Goal: Task Accomplishment & Management: Use online tool/utility

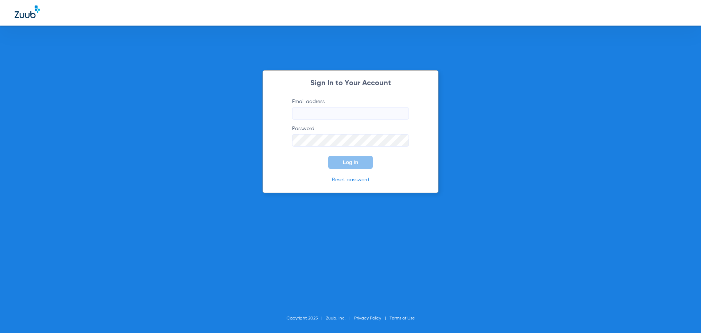
click at [314, 114] on input "Email address" at bounding box center [350, 113] width 117 height 12
type input "[EMAIL_ADDRESS][DOMAIN_NAME]"
click at [292, 171] on div "Sign In to Your Account Email address [EMAIL_ADDRESS][DOMAIN_NAME] Password Log…" at bounding box center [351, 131] width 176 height 123
click at [349, 165] on button "Log In" at bounding box center [350, 162] width 45 height 13
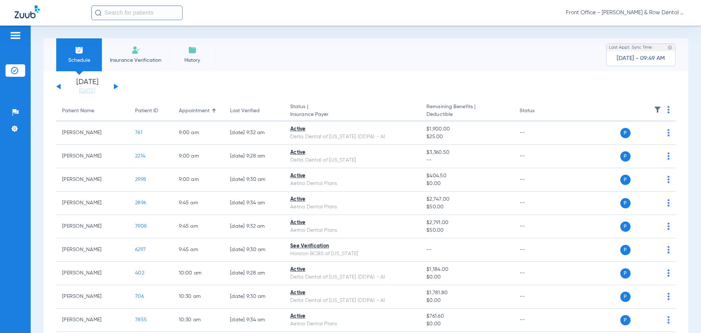
click at [662, 110] on th at bounding box center [619, 111] width 113 height 20
click at [668, 111] on img at bounding box center [669, 109] width 2 height 7
click at [628, 141] on span "Verify All" at bounding box center [636, 138] width 46 height 5
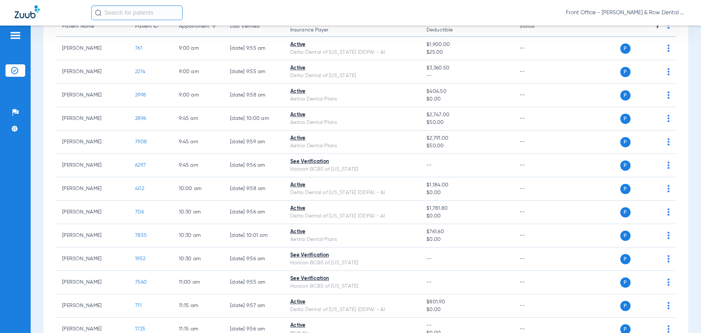
scroll to position [146, 0]
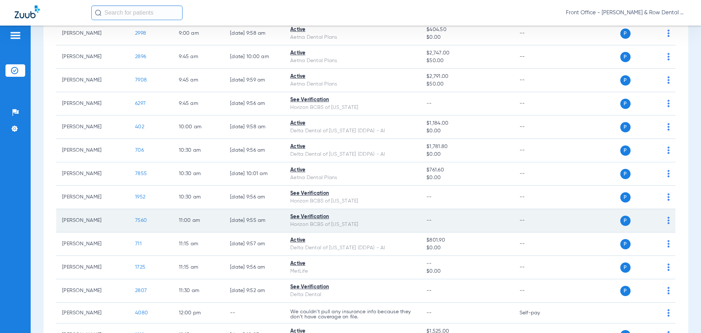
click at [144, 220] on span "7560" at bounding box center [141, 220] width 12 height 5
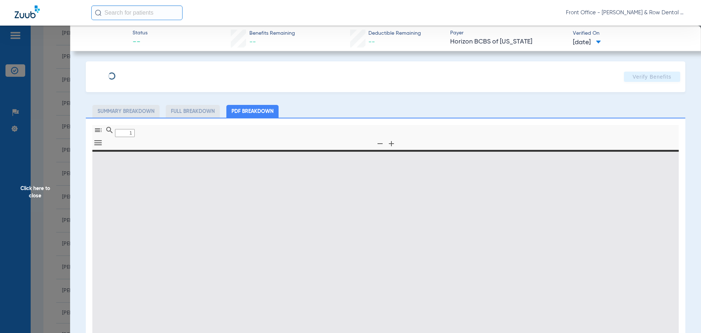
type input "0"
select select "page-width"
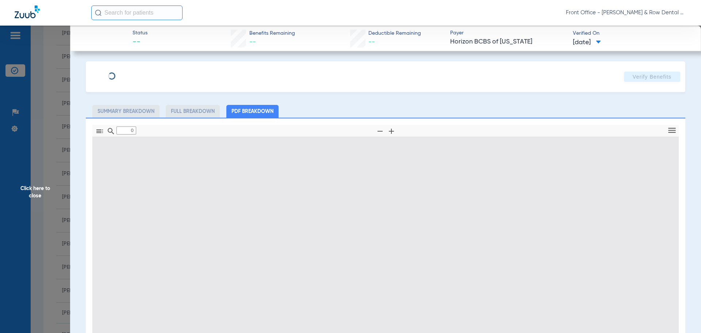
type input "1"
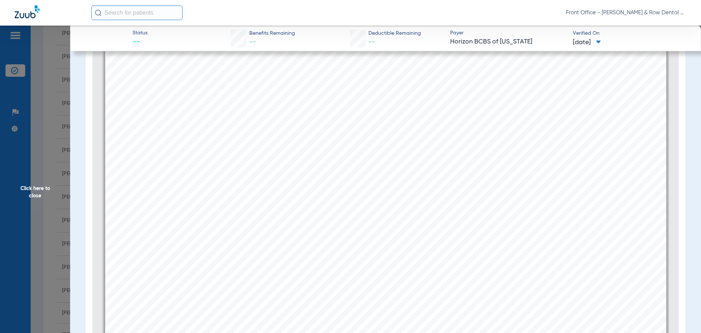
scroll to position [0, 0]
